Goal: Information Seeking & Learning: Find specific fact

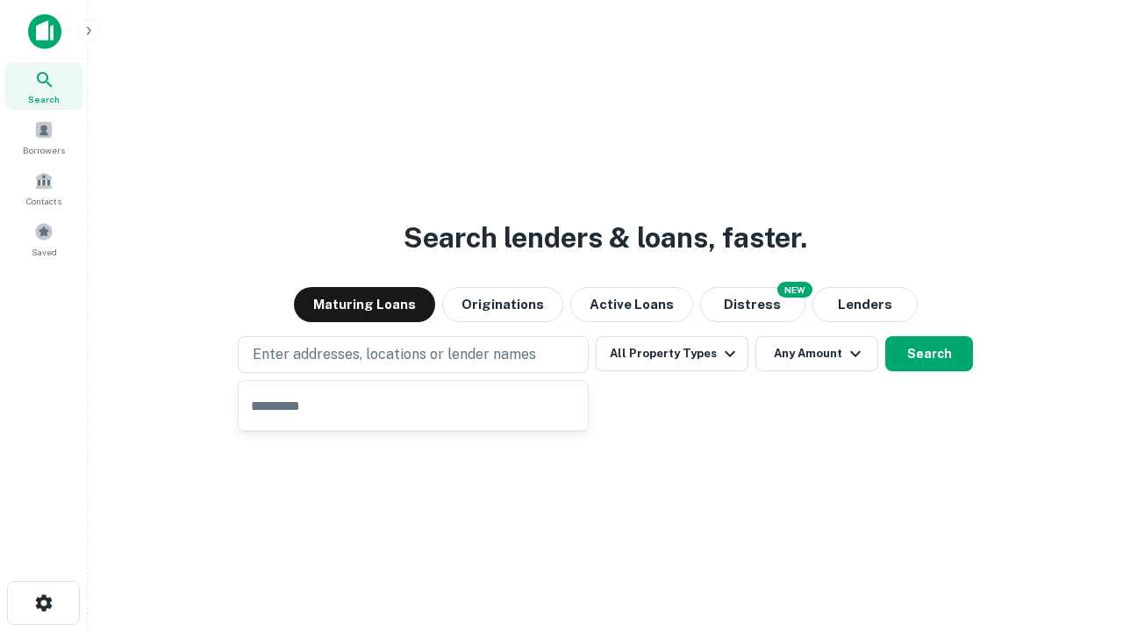
type input "**********"
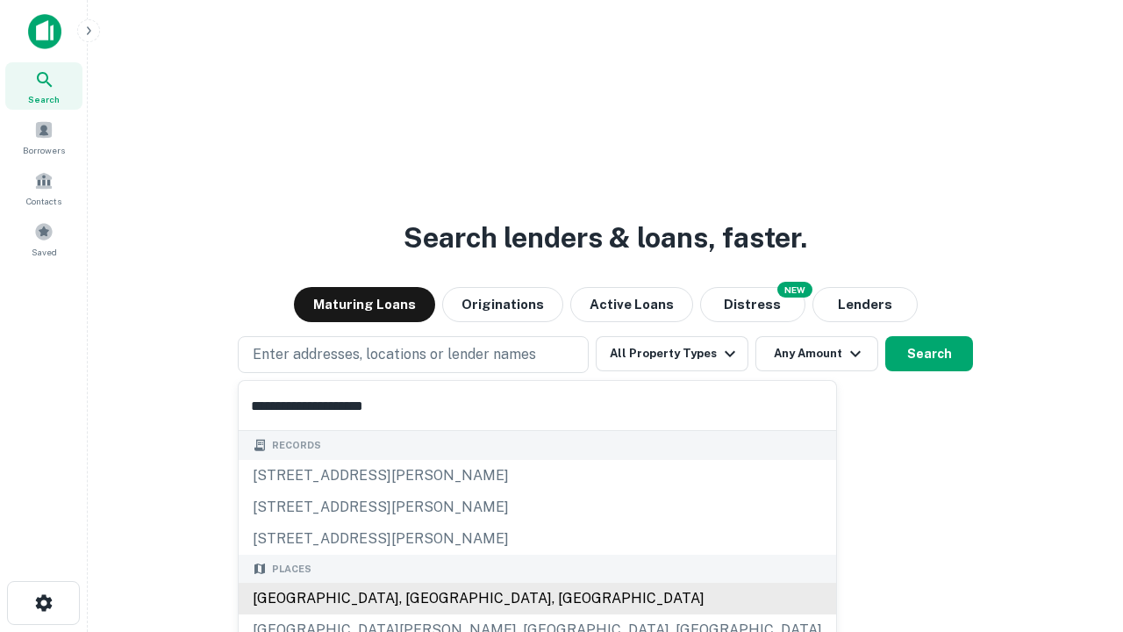
click at [419, 598] on div "Santa Monica, CA, USA" at bounding box center [537, 599] width 597 height 32
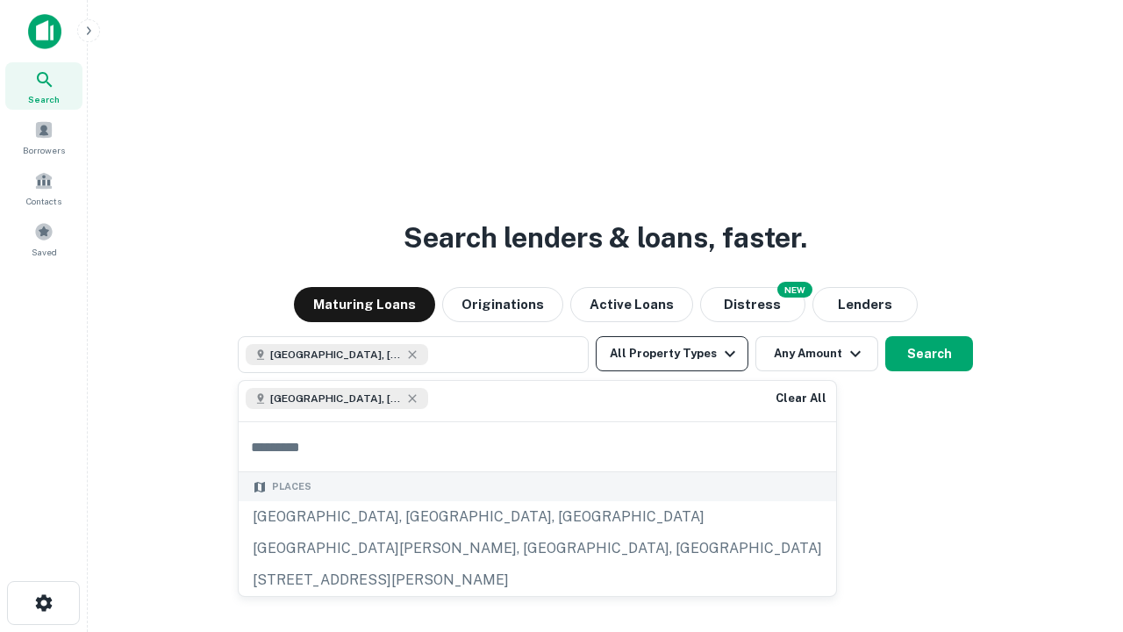
click at [672, 354] on button "All Property Types" at bounding box center [672, 353] width 153 height 35
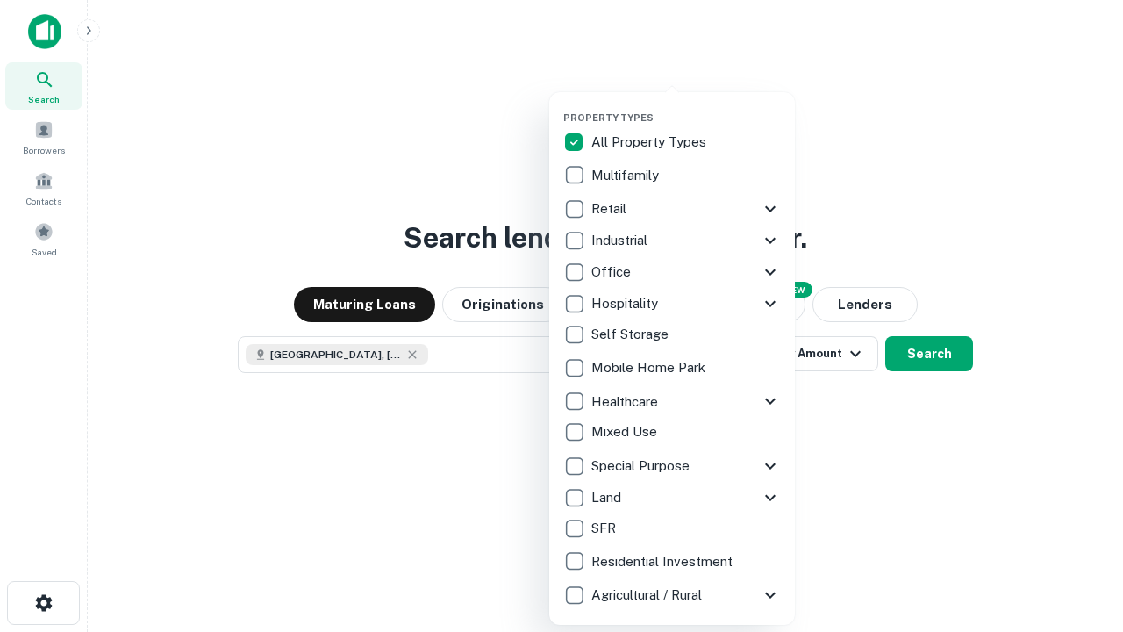
click at [686, 106] on button "button" at bounding box center [686, 106] width 246 height 1
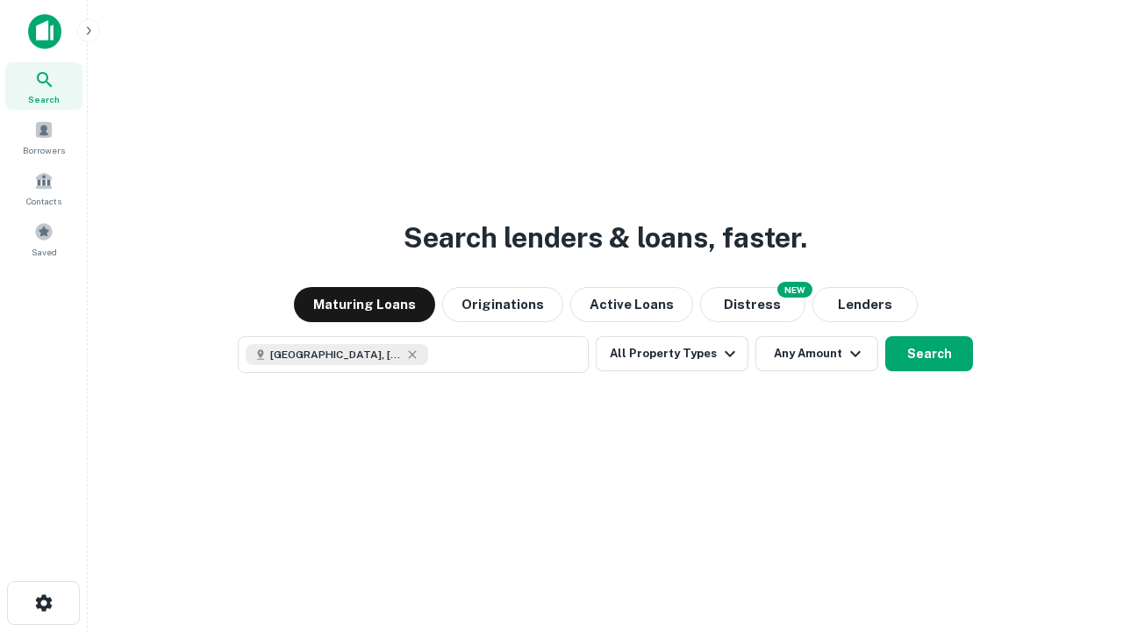
scroll to position [28, 0]
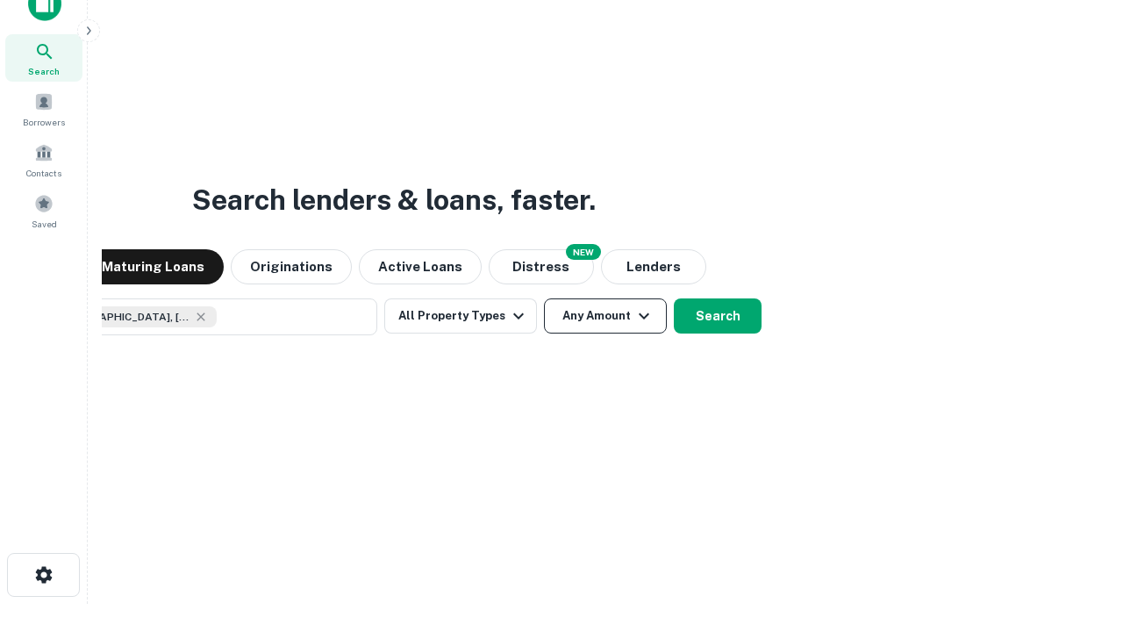
click at [544, 298] on button "Any Amount" at bounding box center [605, 315] width 123 height 35
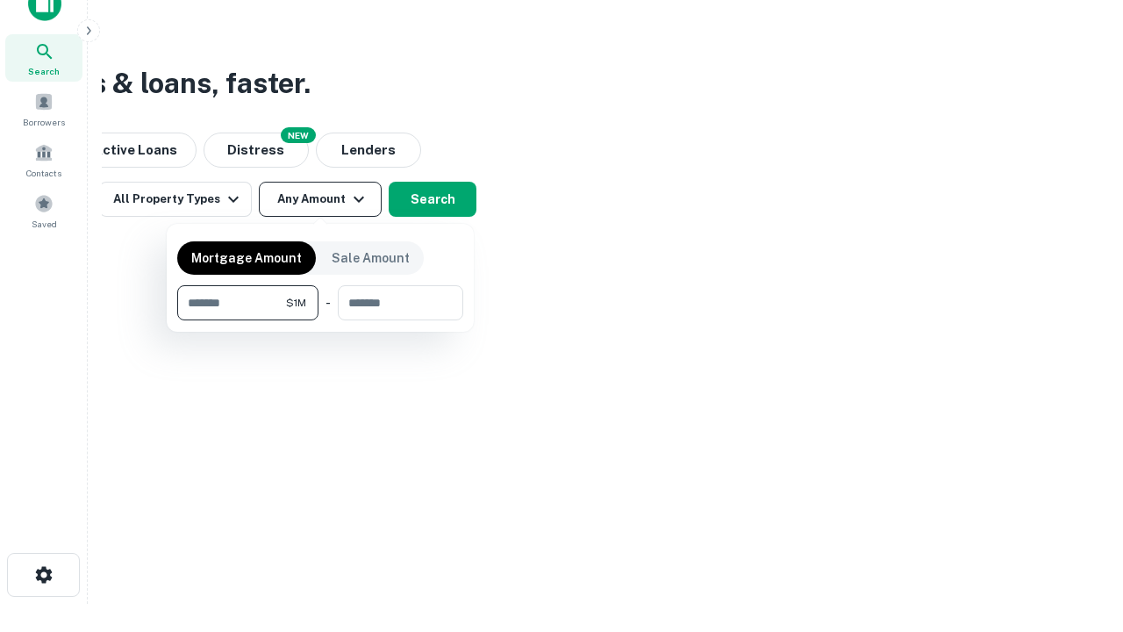
type input "*******"
click at [320, 320] on button "button" at bounding box center [320, 320] width 286 height 1
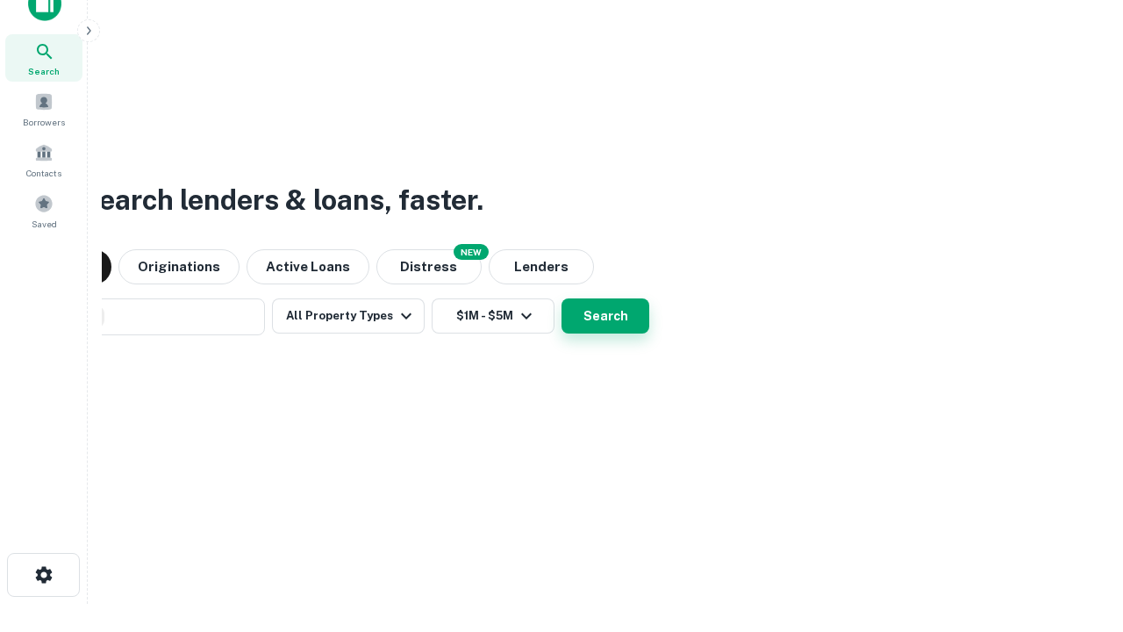
click at [561, 298] on button "Search" at bounding box center [605, 315] width 88 height 35
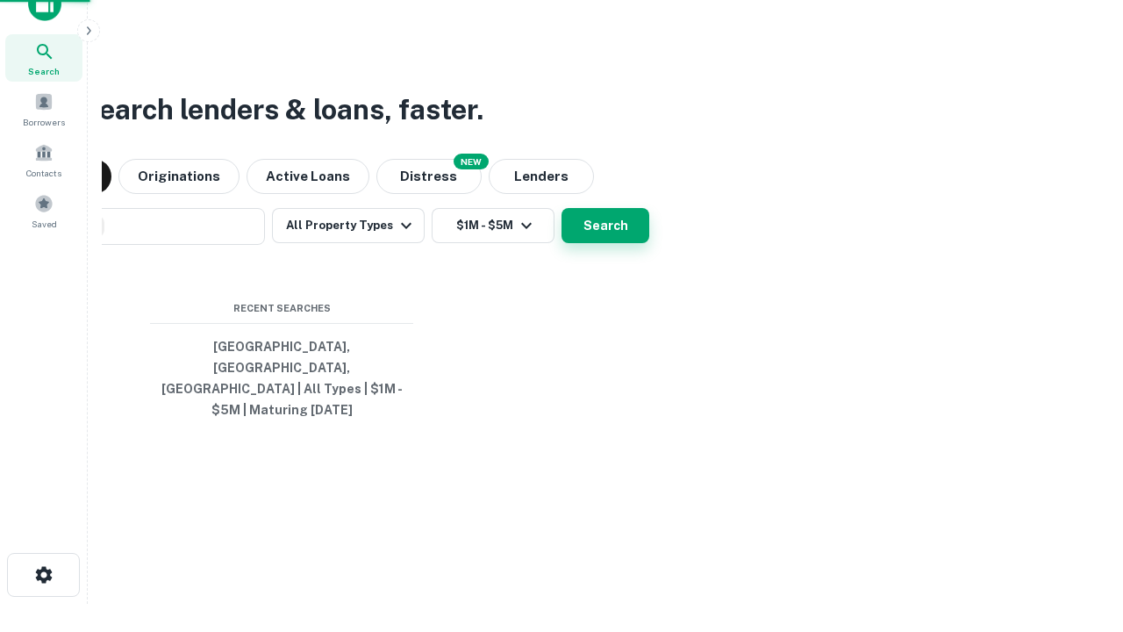
scroll to position [57, 497]
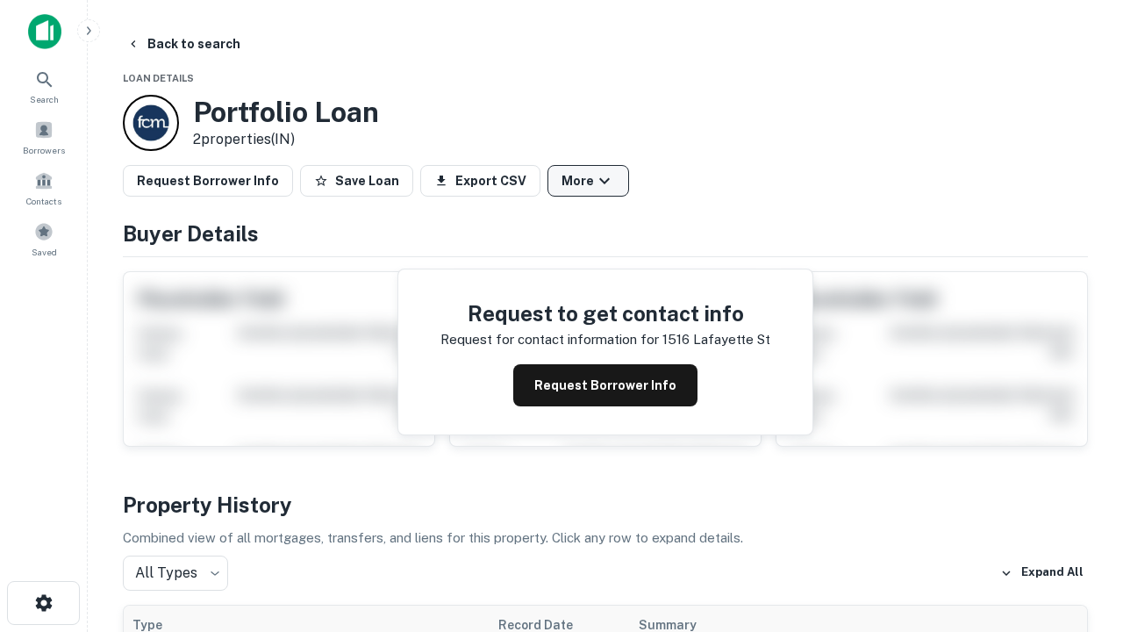
click at [588, 181] on button "More" at bounding box center [588, 181] width 82 height 32
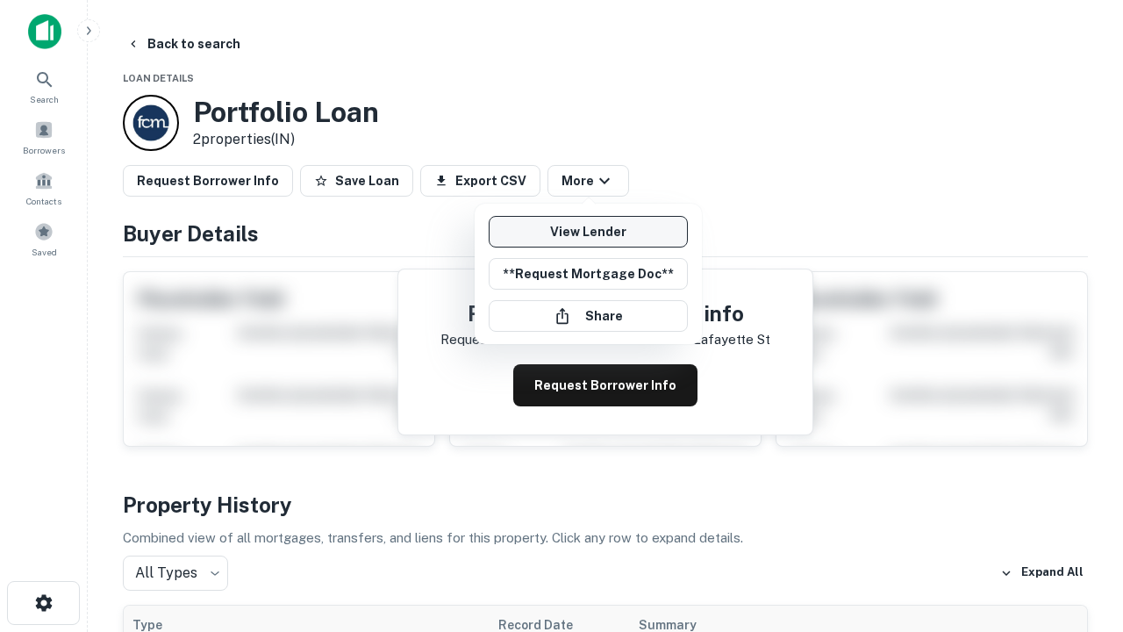
click at [588, 232] on link "View Lender" at bounding box center [588, 232] width 199 height 32
